Goal: Register for event/course

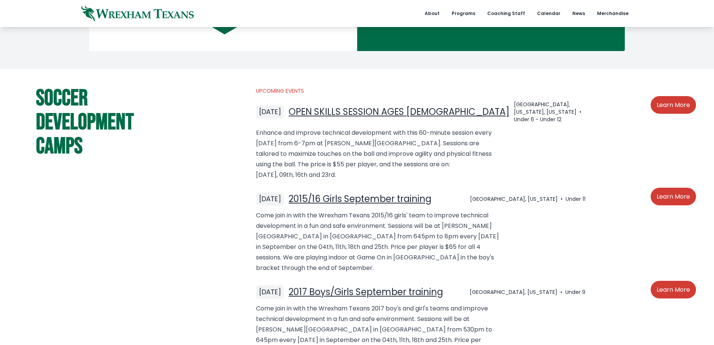
scroll to position [562, 0]
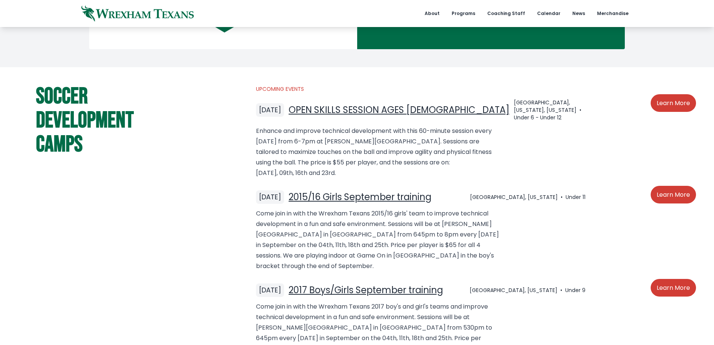
click at [372, 108] on link "OPEN SKILLS SESSION AGES [DEMOGRAPHIC_DATA]" at bounding box center [399, 109] width 221 height 12
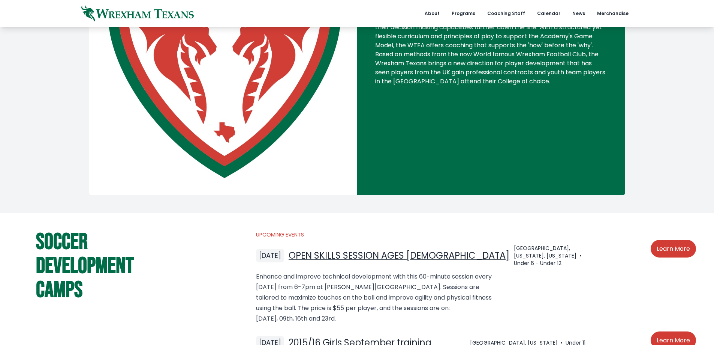
scroll to position [487, 0]
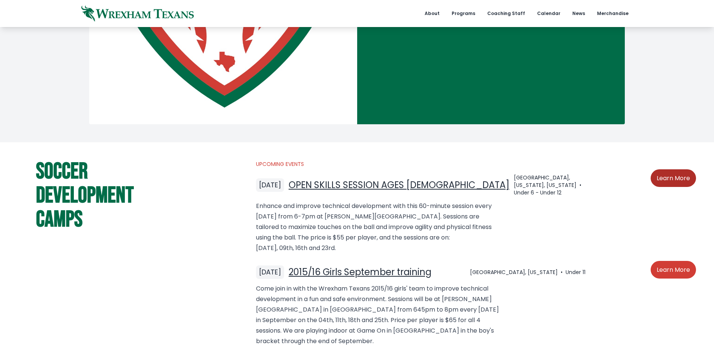
click at [674, 179] on link "Learn More" at bounding box center [673, 178] width 45 height 18
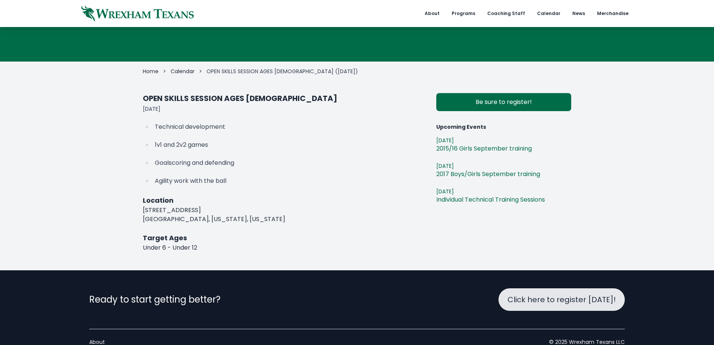
scroll to position [75, 0]
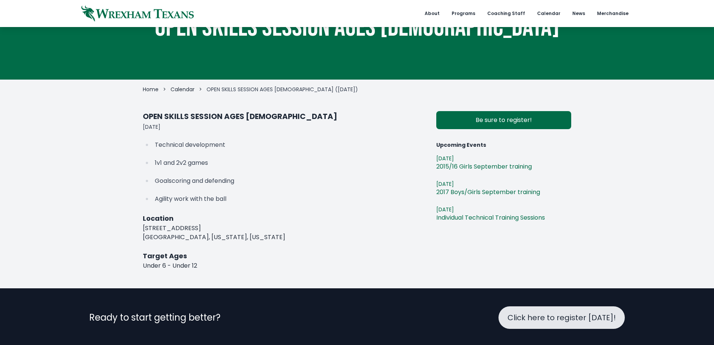
scroll to position [75, 0]
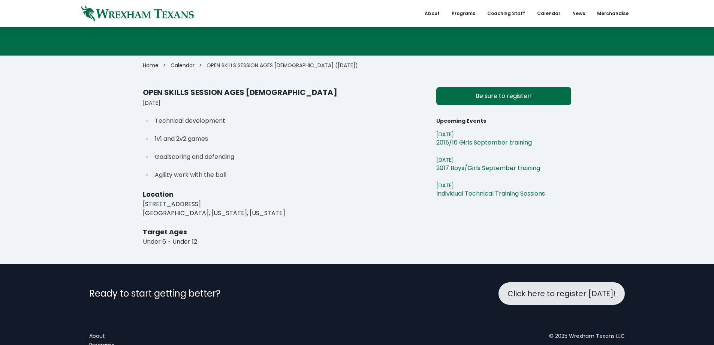
click at [183, 64] on link "Calendar" at bounding box center [183, 64] width 24 height 7
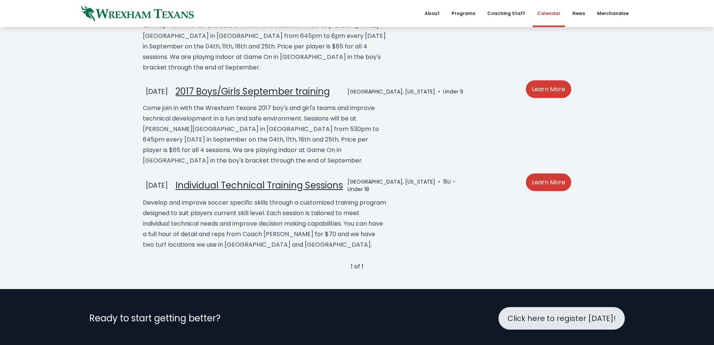
scroll to position [262, 0]
